Goal: Task Accomplishment & Management: Manage account settings

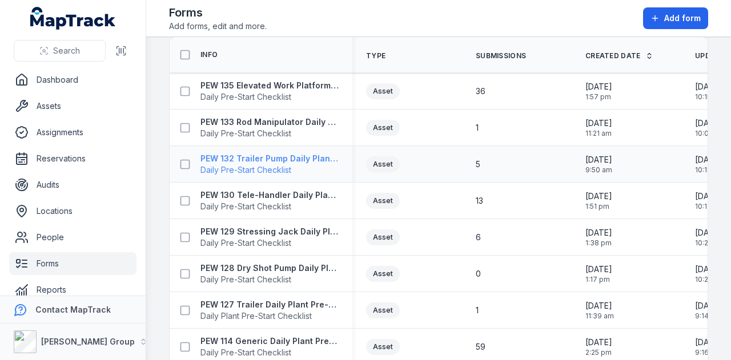
scroll to position [57, 0]
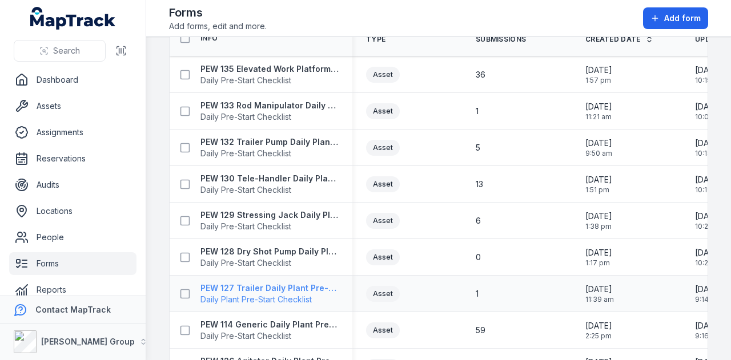
click at [292, 283] on strong "PEW 127 Trailer Daily Plant Pre-Start" at bounding box center [269, 288] width 138 height 11
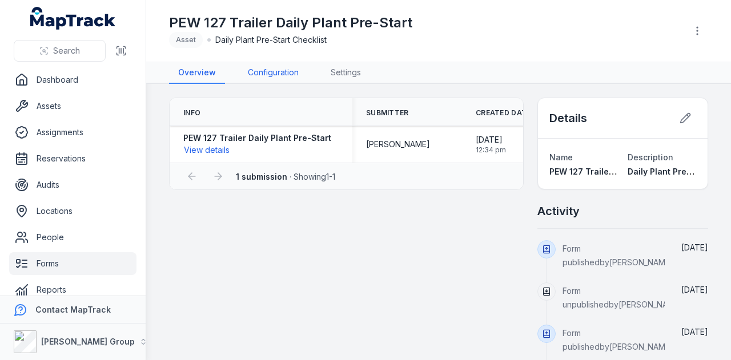
click at [293, 74] on link "Configuration" at bounding box center [273, 73] width 69 height 22
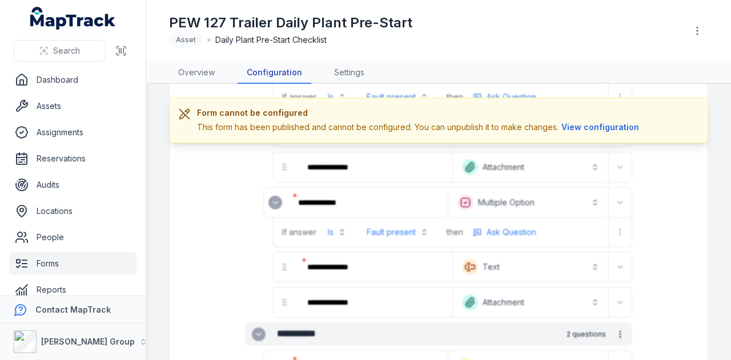
scroll to position [1427, 0]
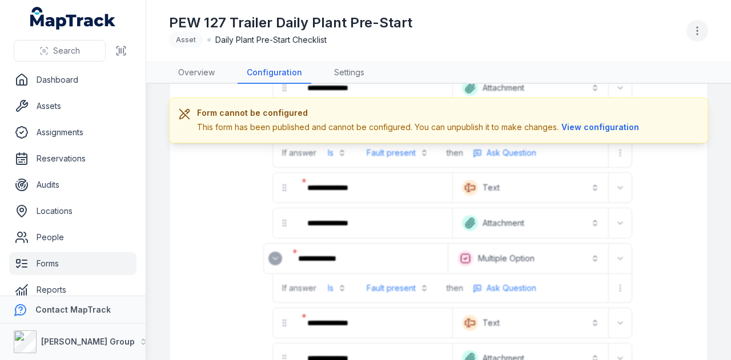
click at [699, 37] on button "button" at bounding box center [697, 31] width 22 height 22
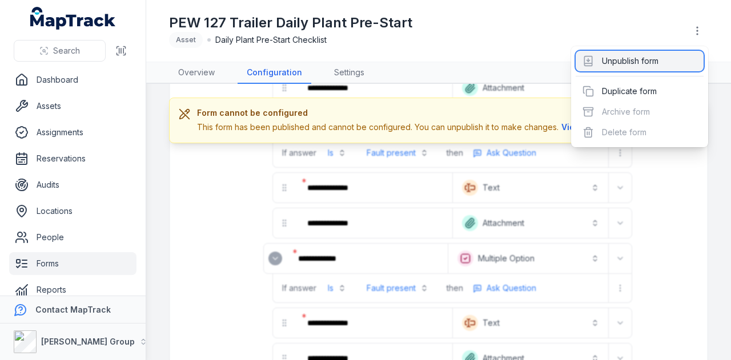
click at [677, 66] on div "Unpublish form" at bounding box center [639, 61] width 128 height 21
